Goal: Transaction & Acquisition: Purchase product/service

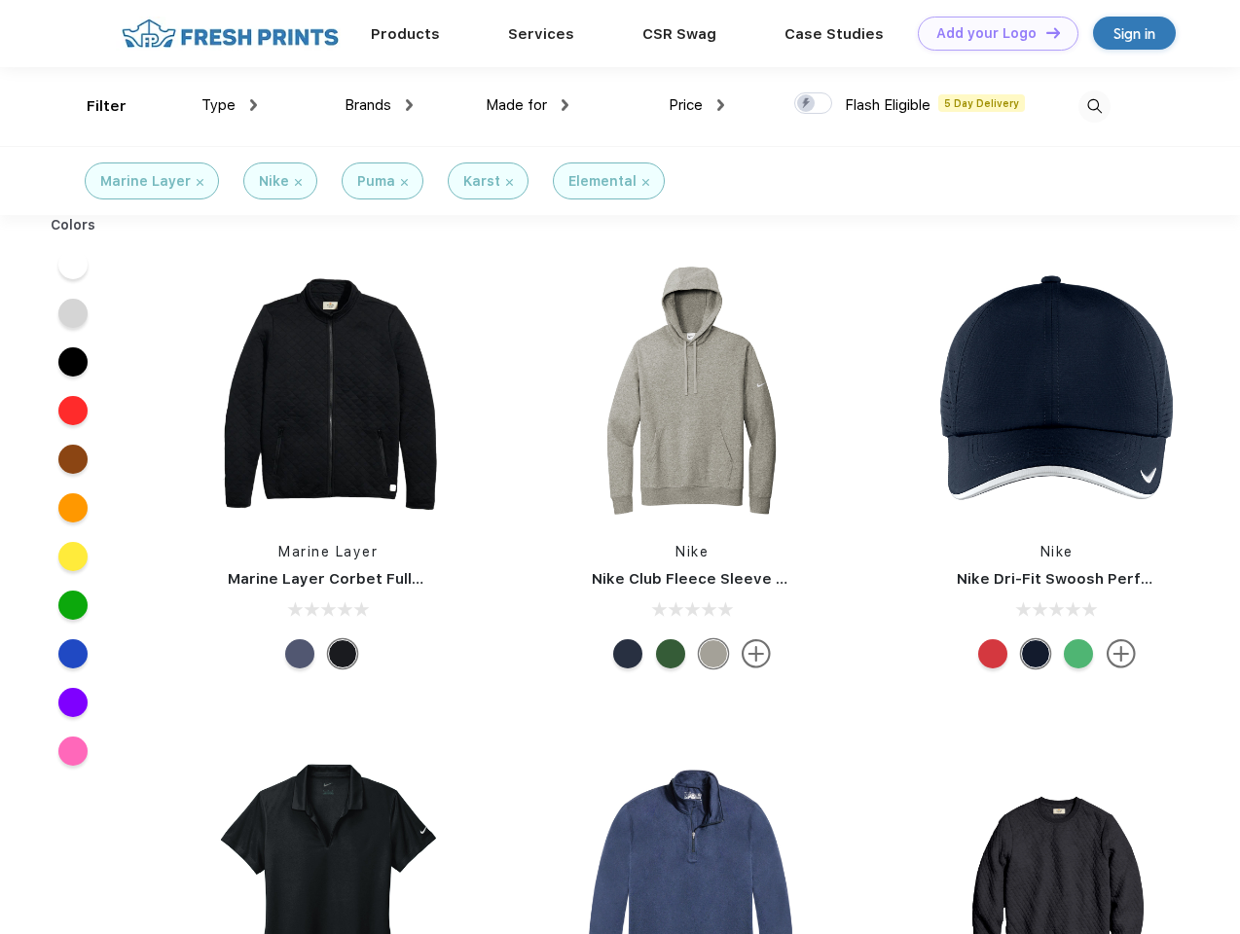
scroll to position [1, 0]
click at [991, 33] on link "Add your Logo Design Tool" at bounding box center [998, 34] width 161 height 34
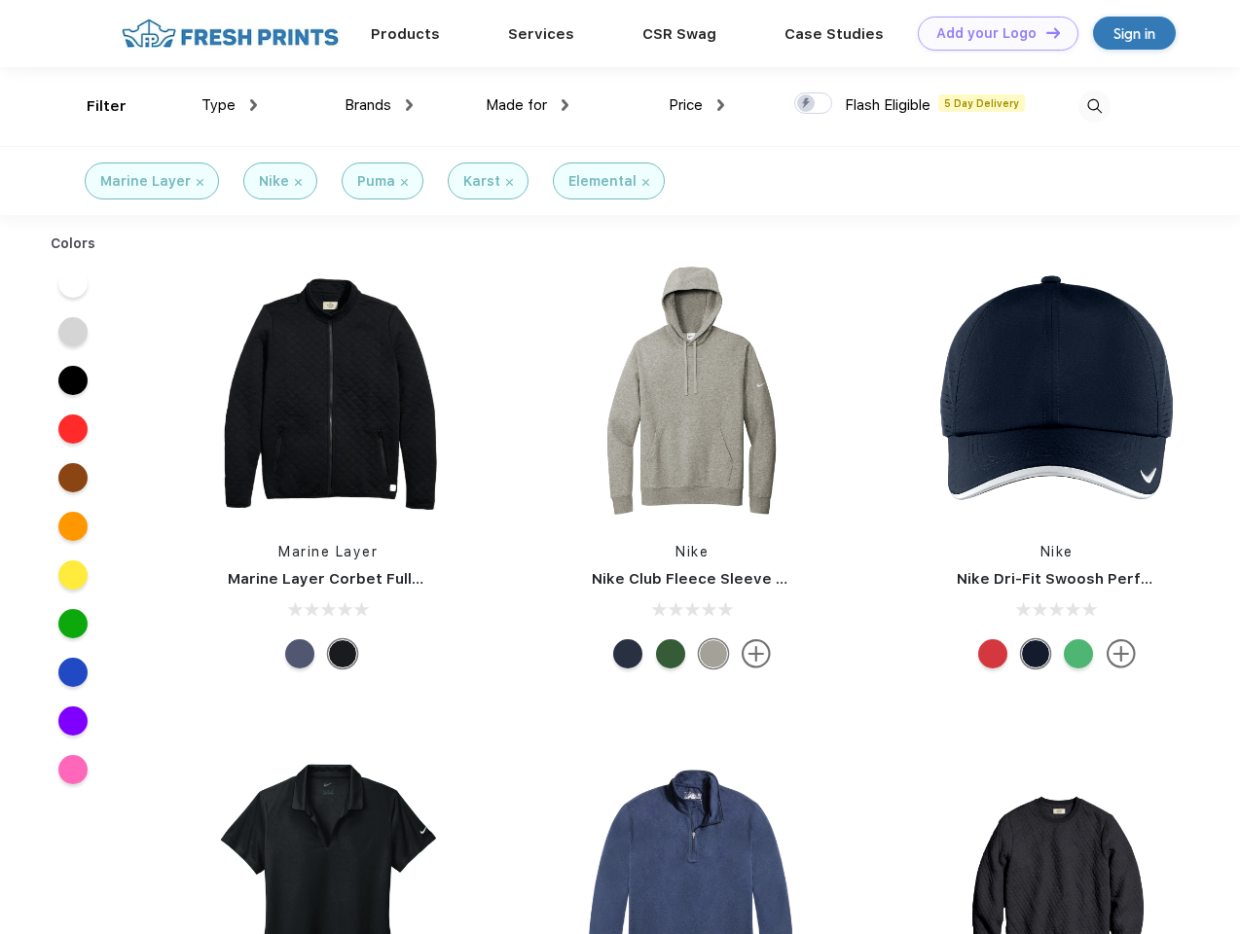
click at [0, 0] on div "Design Tool" at bounding box center [0, 0] width 0 height 0
click at [1044, 32] on link "Add your Logo Design Tool" at bounding box center [998, 34] width 161 height 34
click at [93, 106] on div "Filter" at bounding box center [107, 106] width 40 height 22
click at [230, 105] on span "Type" at bounding box center [218, 105] width 34 height 18
click at [379, 105] on span "Brands" at bounding box center [368, 105] width 47 height 18
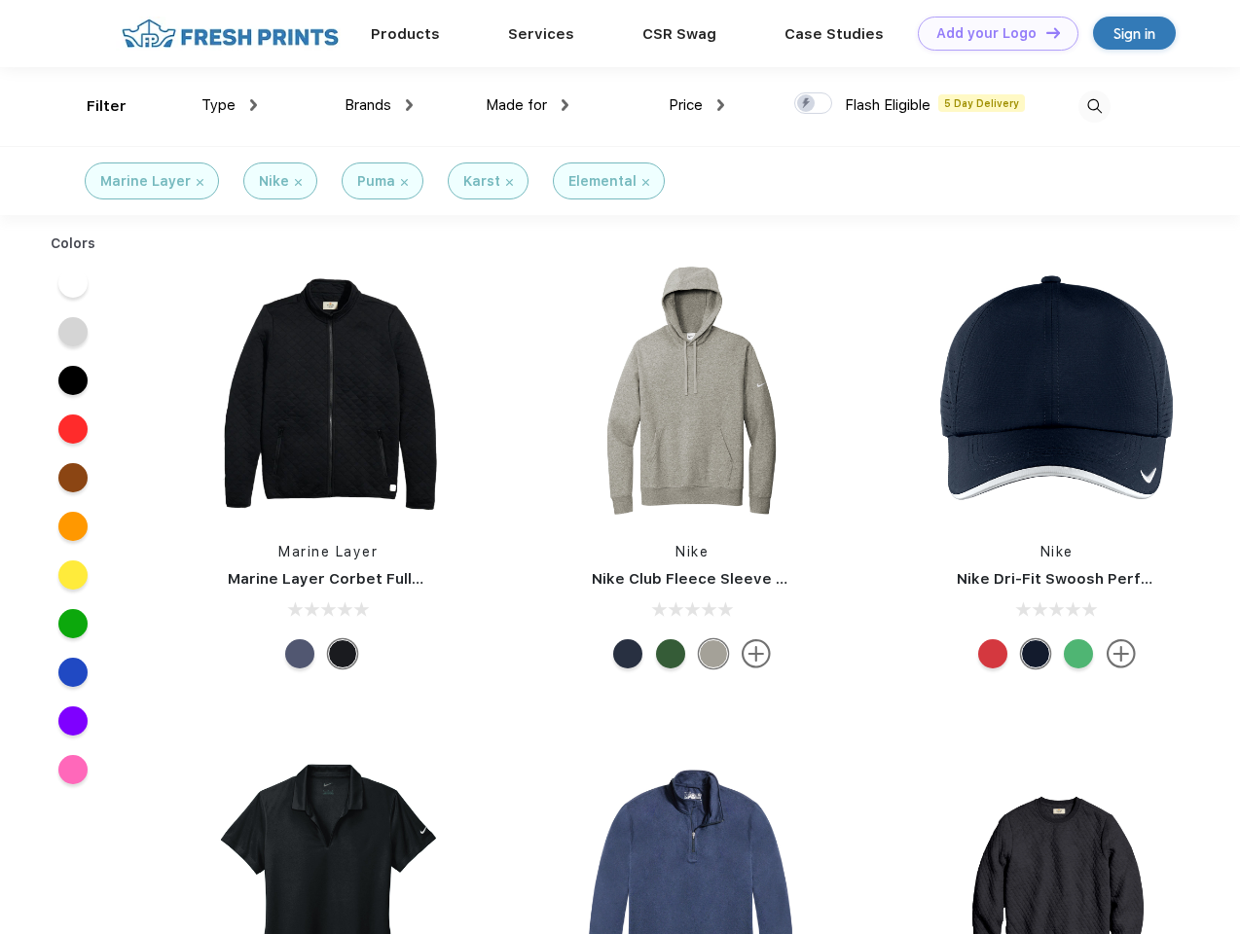
click at [528, 105] on span "Made for" at bounding box center [516, 105] width 61 height 18
click at [697, 105] on span "Price" at bounding box center [686, 105] width 34 height 18
click at [814, 104] on div at bounding box center [813, 102] width 38 height 21
click at [807, 104] on input "checkbox" at bounding box center [800, 97] width 13 height 13
click at [1094, 106] on img at bounding box center [1095, 107] width 32 height 32
